Goal: Task Accomplishment & Management: Use online tool/utility

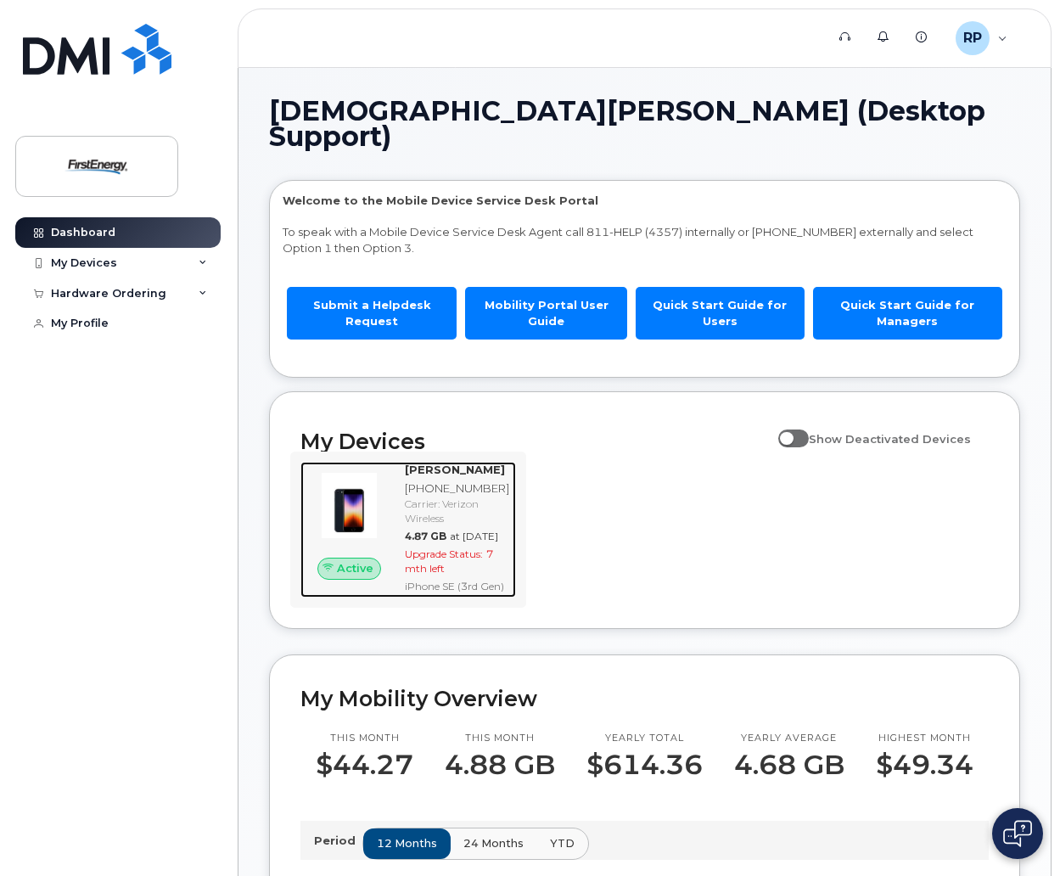
click at [364, 489] on img at bounding box center [349, 505] width 70 height 70
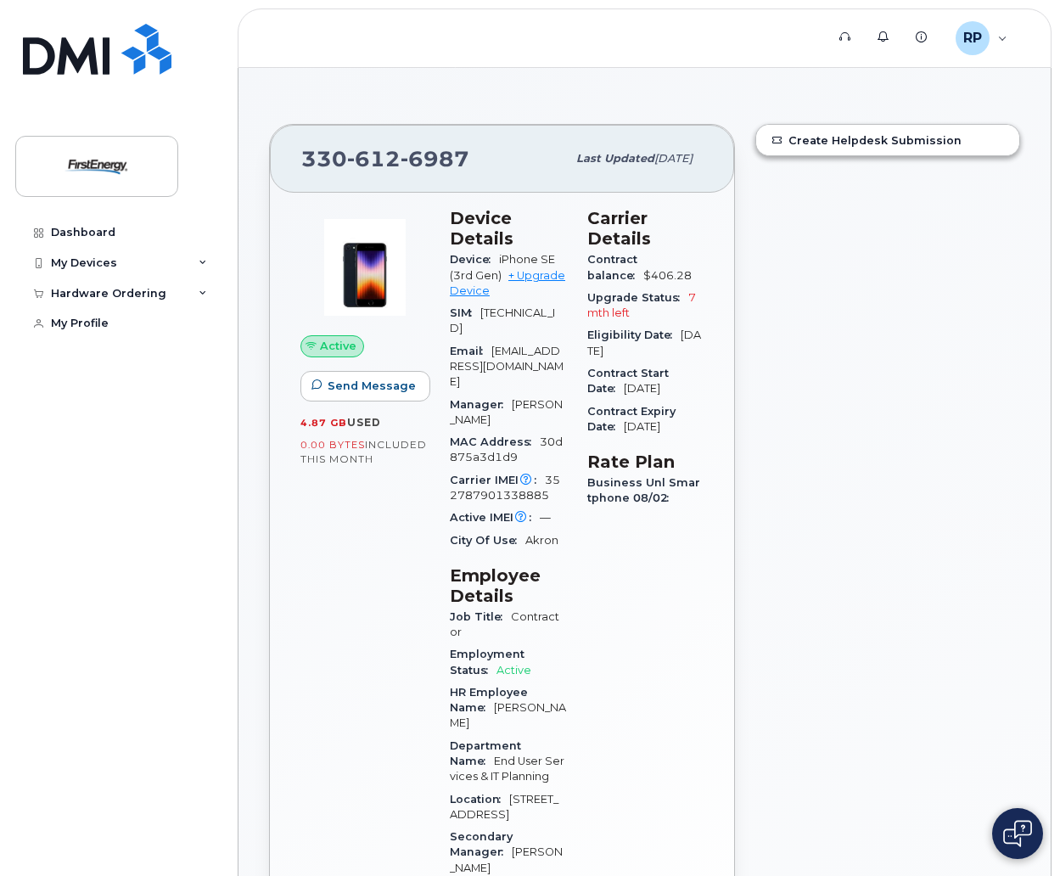
click at [953, 279] on div "Create Helpdesk Submission" at bounding box center [887, 608] width 285 height 988
click at [508, 476] on span "352787901338885" at bounding box center [505, 487] width 110 height 28
drag, startPoint x: 545, startPoint y: 463, endPoint x: 553, endPoint y: 475, distance: 14.6
click at [553, 475] on div "Carrier IMEI Carrier IMEI is reported during the last billing cycle or change o…" at bounding box center [508, 488] width 117 height 38
copy span "352787901338885"
